Goal: Task Accomplishment & Management: Manage account settings

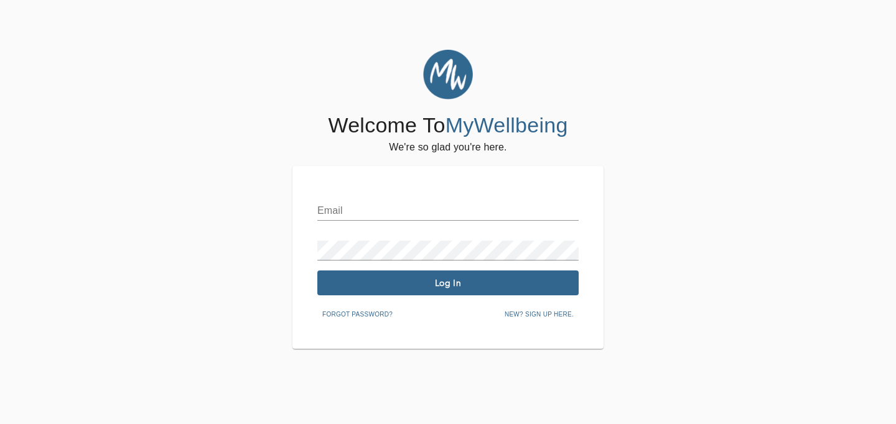
click at [366, 222] on div "Email Password Log In Forgot password? New? Sign up here." at bounding box center [447, 257] width 261 height 133
click at [366, 215] on input "text" at bounding box center [447, 211] width 261 height 20
type input "[EMAIL_ADDRESS][DOMAIN_NAME]"
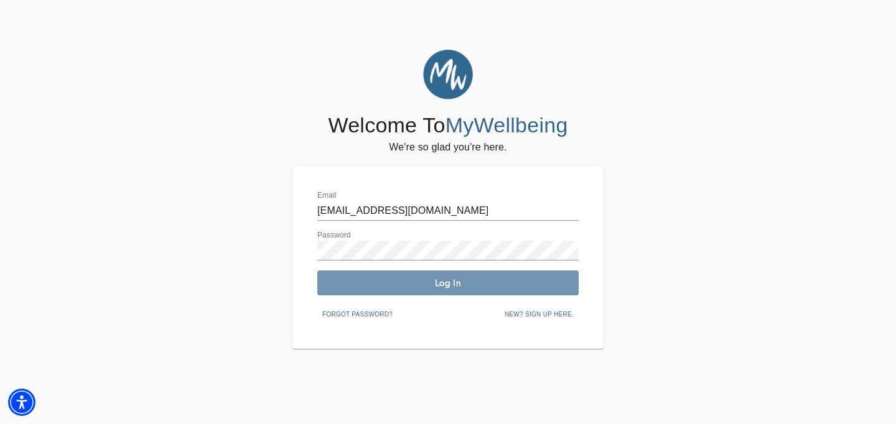
click at [418, 284] on span "Log In" at bounding box center [447, 284] width 251 height 12
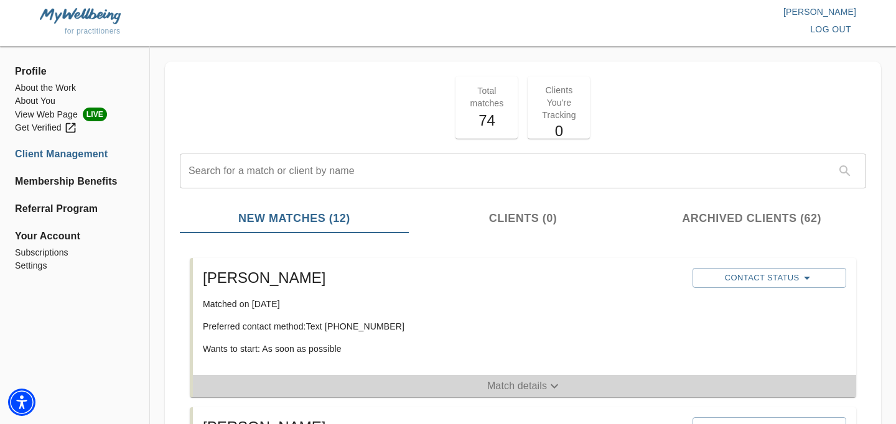
click at [508, 376] on button "Match details" at bounding box center [524, 386] width 663 height 22
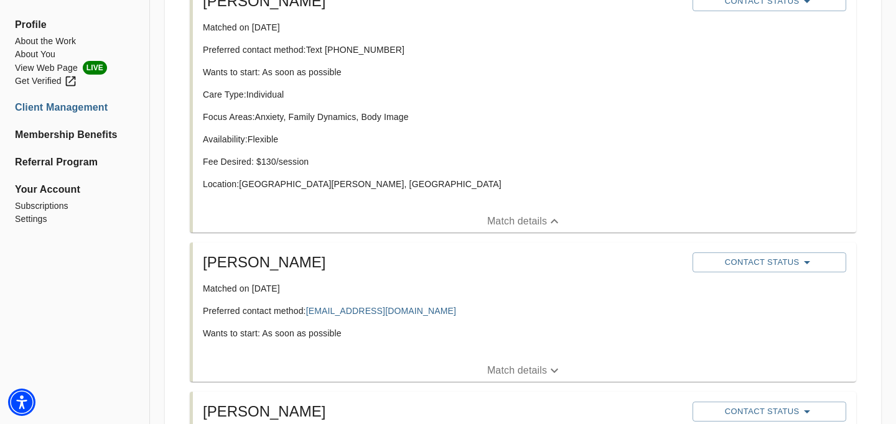
scroll to position [279, 0]
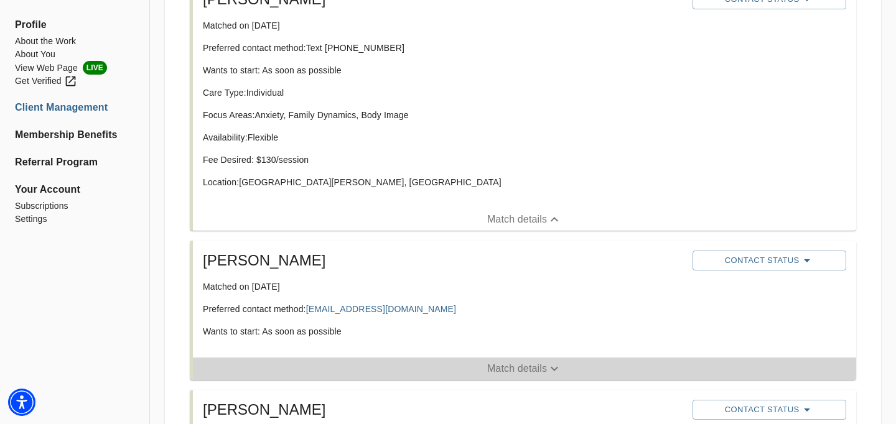
click at [513, 368] on p "Match details" at bounding box center [517, 369] width 60 height 15
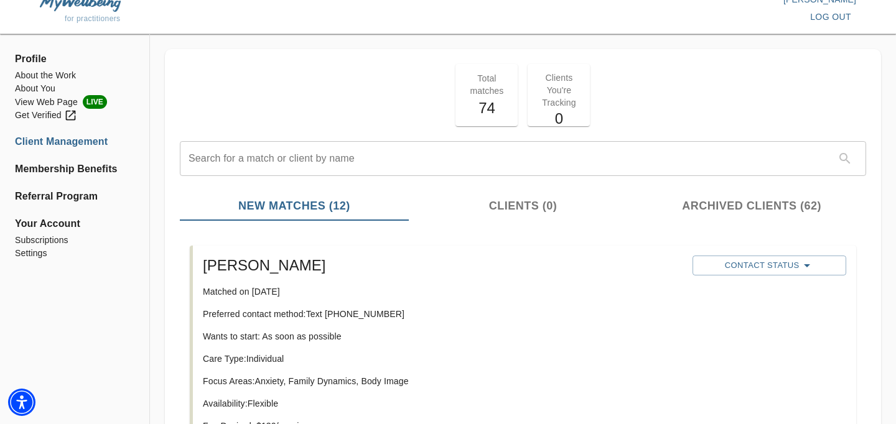
scroll to position [0, 0]
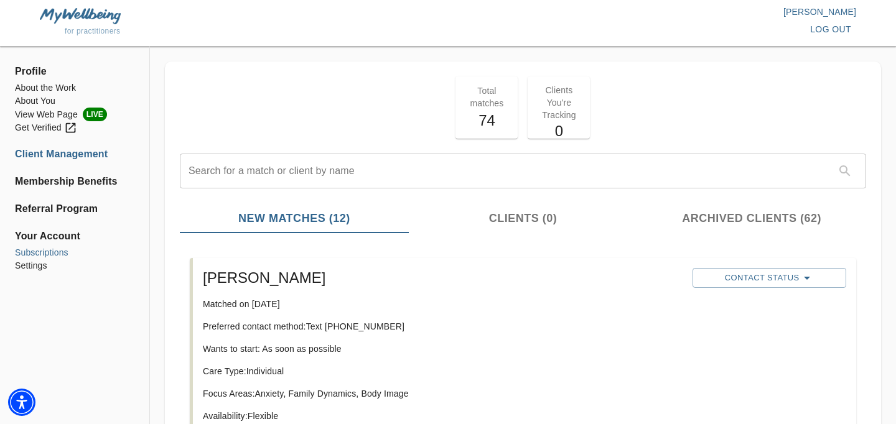
click at [44, 255] on li "Subscriptions" at bounding box center [74, 252] width 119 height 13
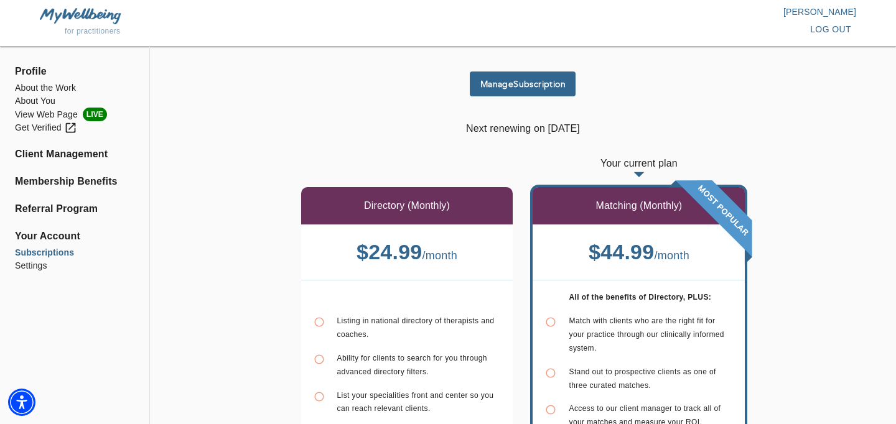
click at [515, 73] on button "Manage Subscription" at bounding box center [523, 84] width 106 height 25
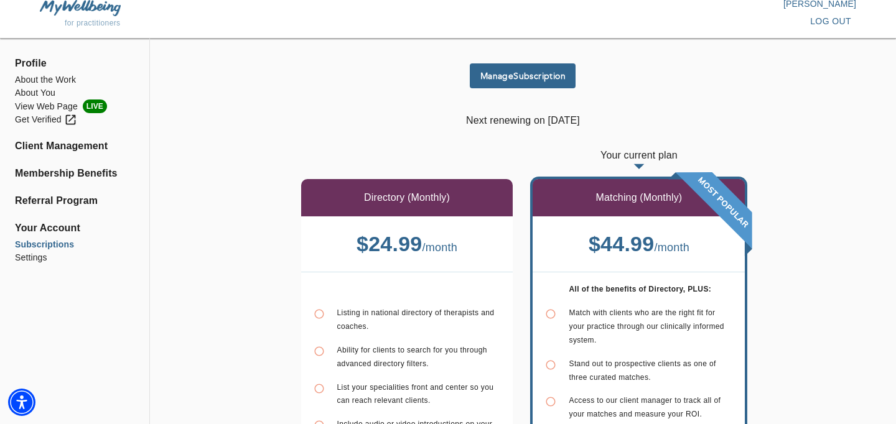
scroll to position [17, 0]
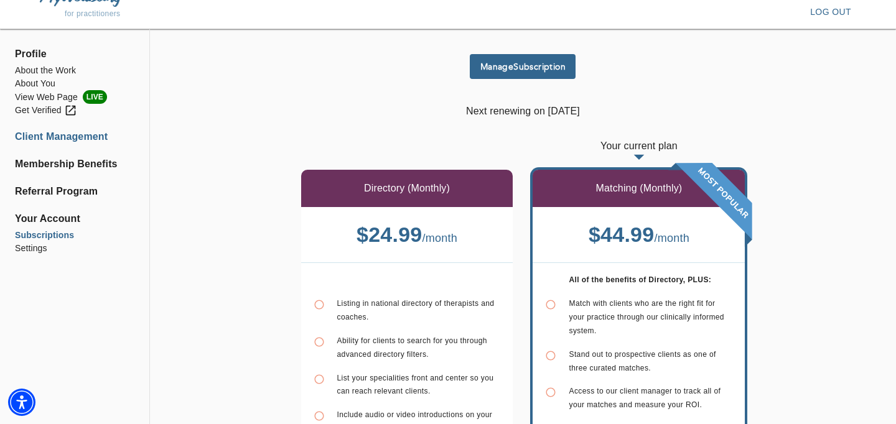
click at [29, 142] on li "Client Management" at bounding box center [74, 136] width 119 height 15
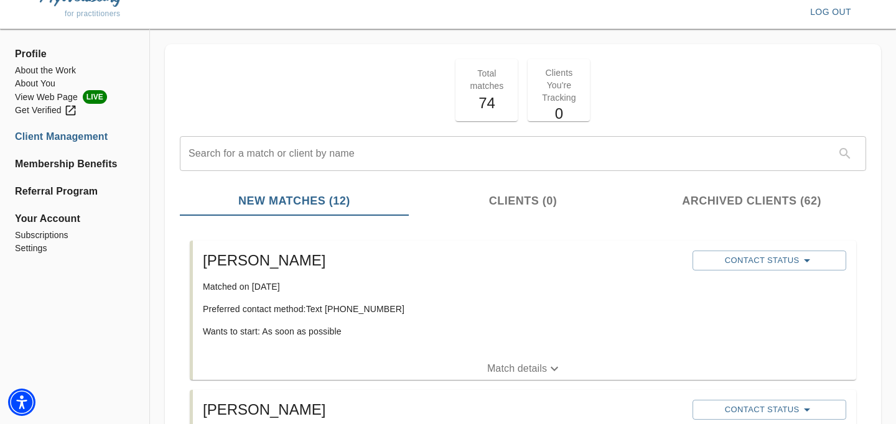
scroll to position [29, 0]
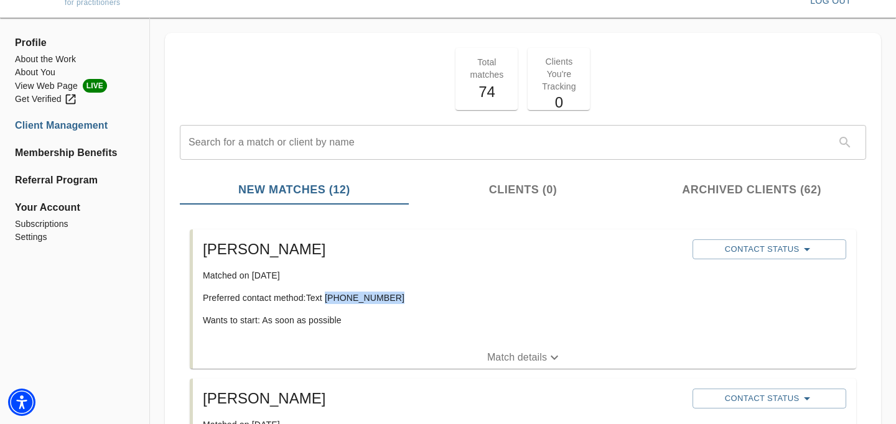
drag, startPoint x: 328, startPoint y: 297, endPoint x: 408, endPoint y: 296, distance: 80.3
click at [408, 296] on p "Preferred contact method: Text (631) 897-4214" at bounding box center [443, 298] width 480 height 12
copy p "(631) 897-4214"
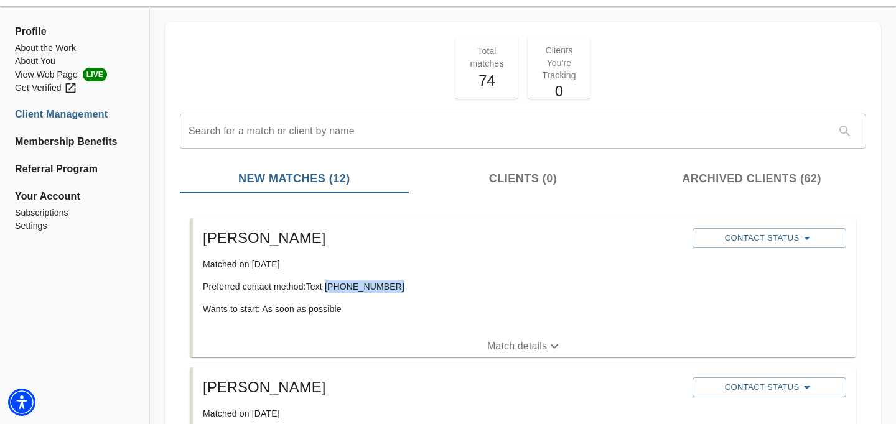
copy p "(631) 897-4214"
click at [520, 340] on p "Match details" at bounding box center [517, 346] width 60 height 15
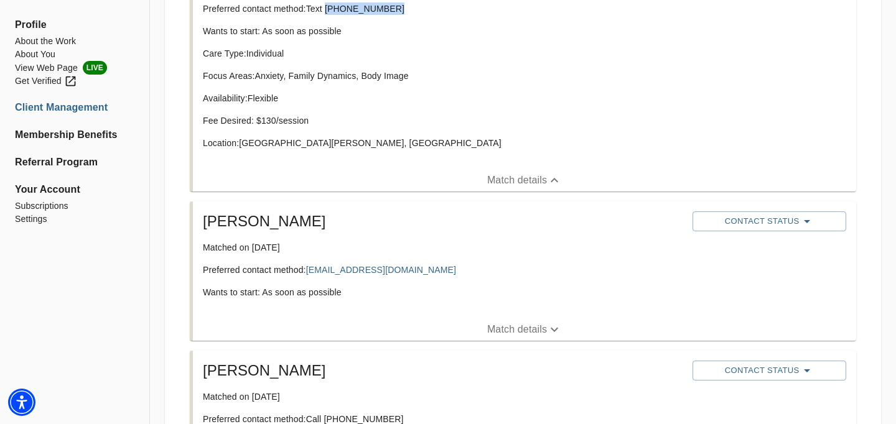
scroll to position [335, 0]
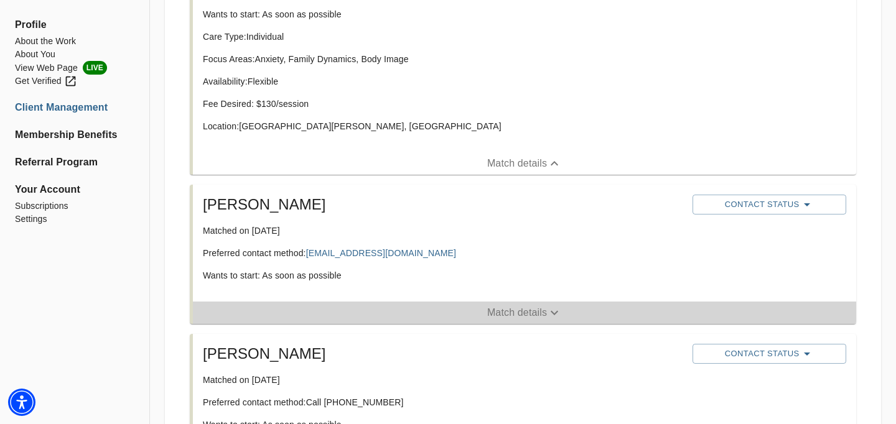
click at [513, 316] on p "Match details" at bounding box center [517, 313] width 60 height 15
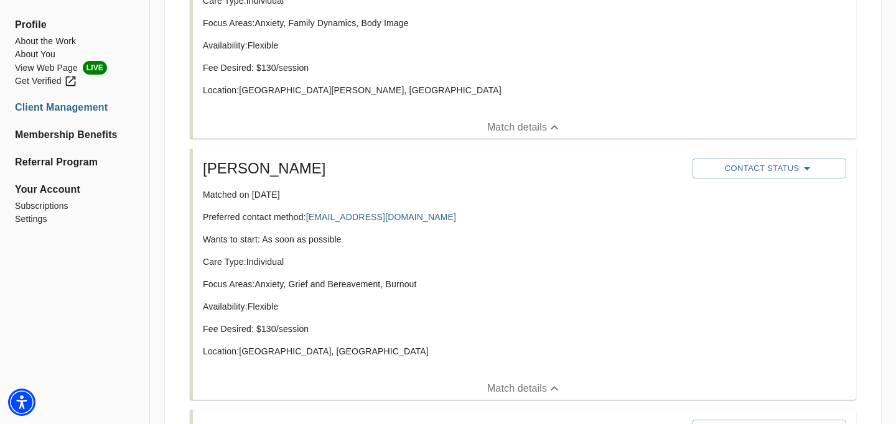
scroll to position [372, 0]
